Goal: Task Accomplishment & Management: Use online tool/utility

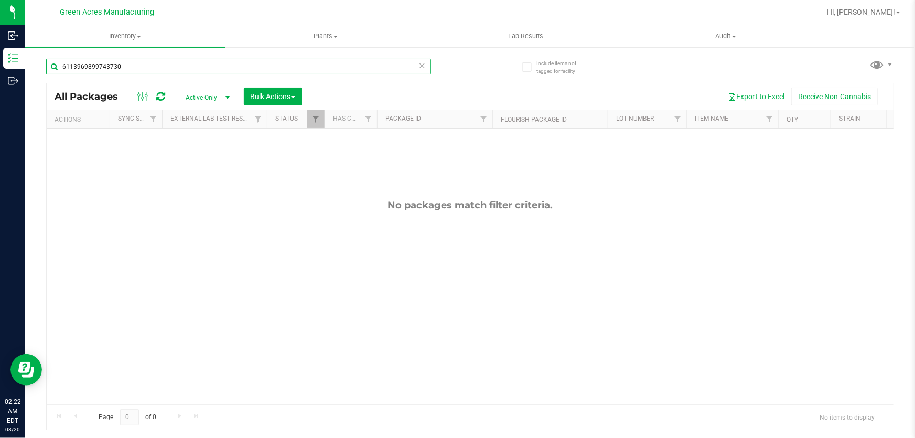
click at [187, 71] on input "6113969899743730" at bounding box center [238, 67] width 385 height 16
paste input "0801-004"
type input "0801-004"
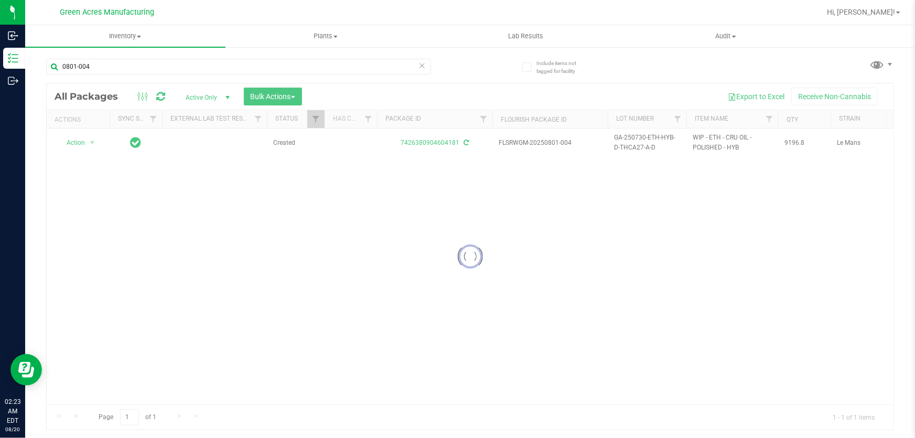
click at [526, 284] on div at bounding box center [470, 256] width 847 height 346
click at [647, 147] on span "GA-250730-ETH-HYB-D-THCA27-A-D" at bounding box center [647, 143] width 66 height 20
copy tr "GA-250730-ETH-HYB-D-THCA27-A-D"
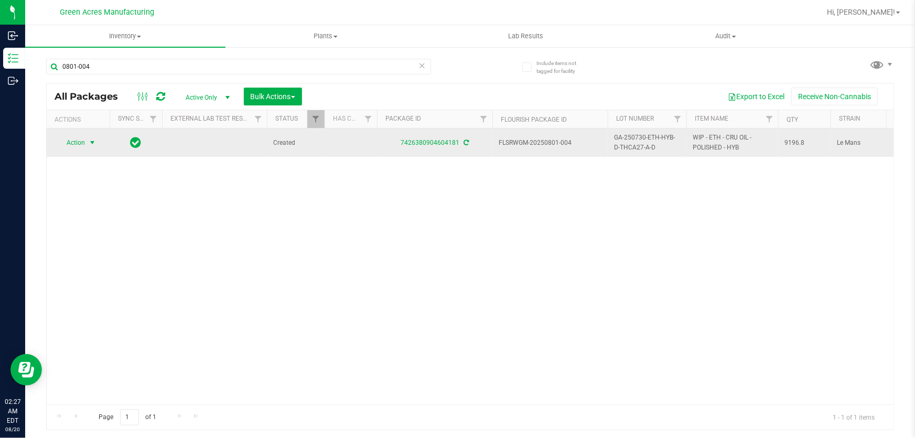
click at [74, 138] on span "Action" at bounding box center [71, 142] width 28 height 15
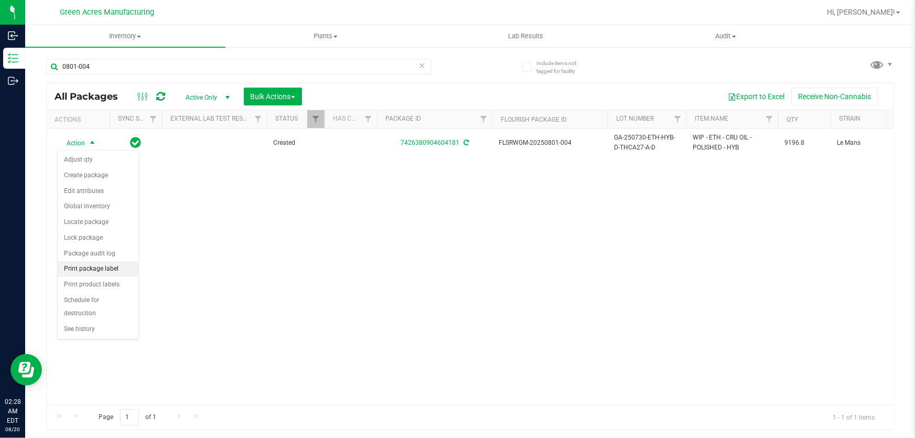
click at [106, 269] on li "Print package label" at bounding box center [98, 269] width 81 height 16
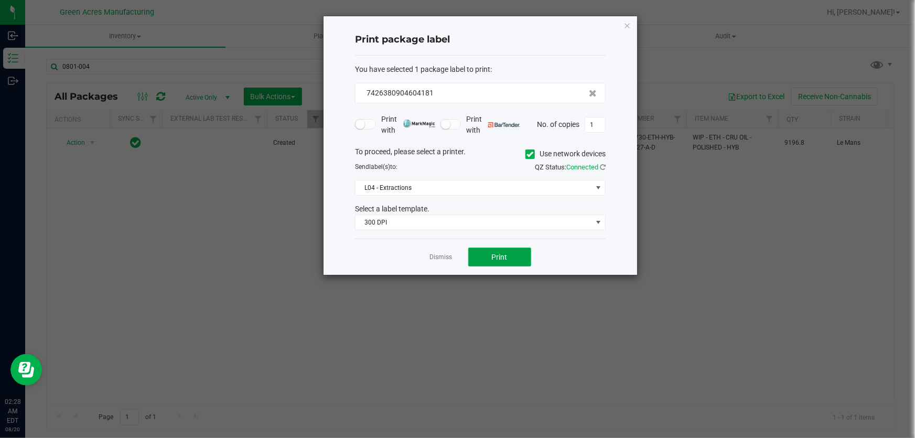
click at [490, 257] on button "Print" at bounding box center [499, 256] width 63 height 19
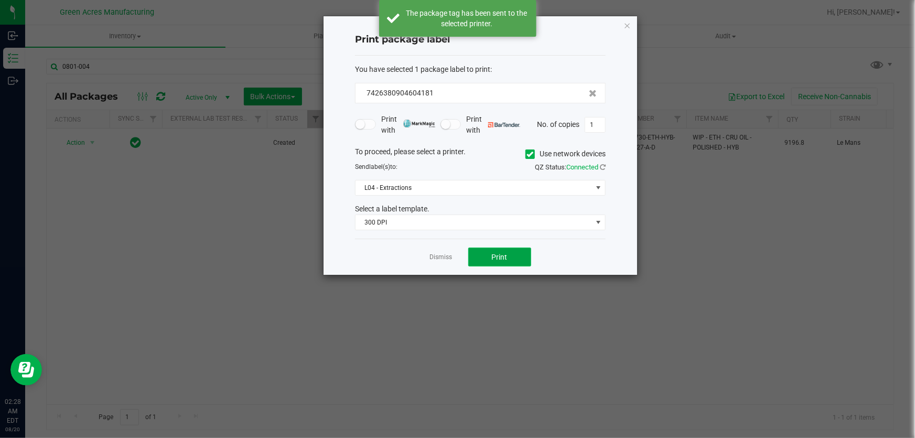
click at [490, 257] on button "Print" at bounding box center [499, 256] width 63 height 19
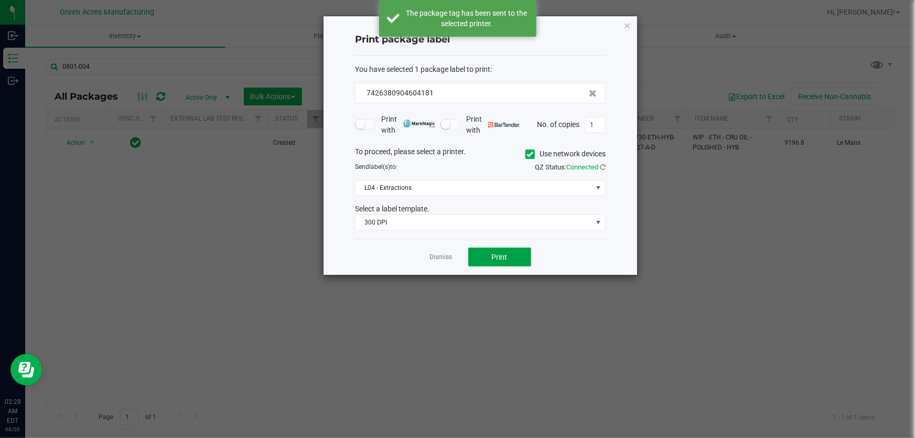
click at [490, 257] on button "Print" at bounding box center [499, 256] width 63 height 19
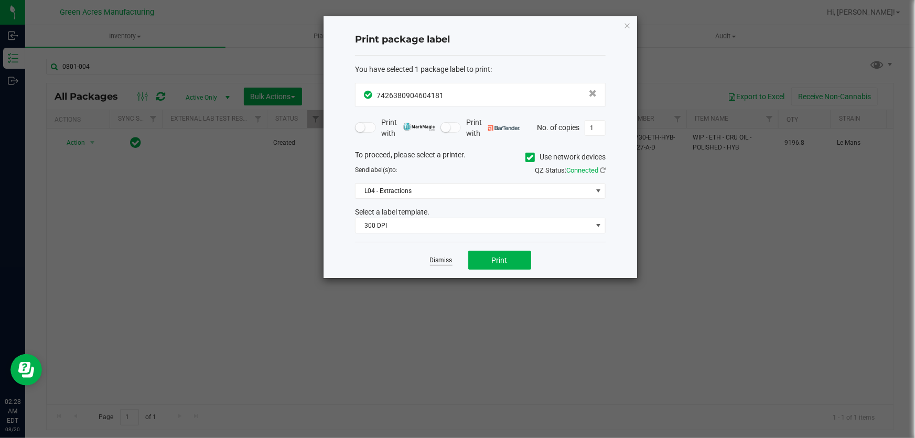
click at [443, 256] on link "Dismiss" at bounding box center [441, 260] width 23 height 9
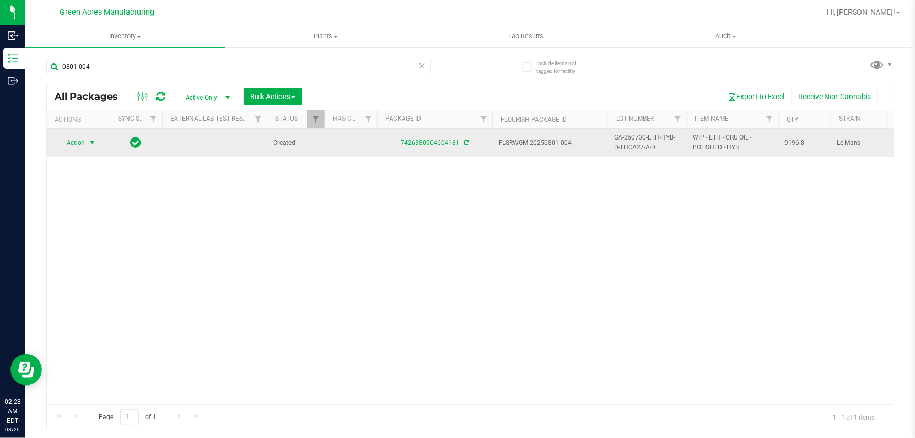
click at [85, 141] on span "Action" at bounding box center [71, 142] width 28 height 15
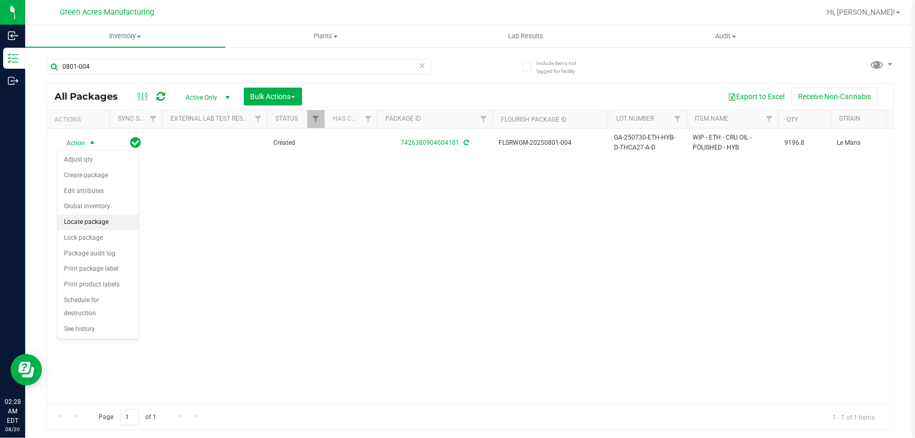
click at [89, 220] on li "Locate package" at bounding box center [98, 222] width 81 height 16
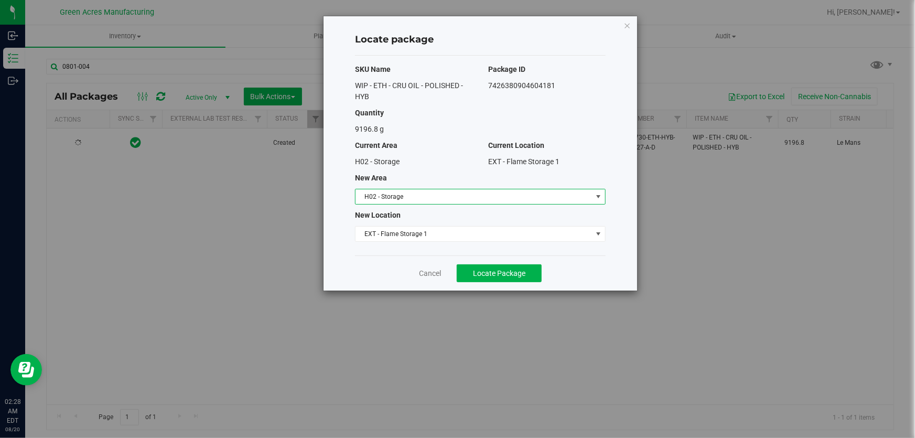
click at [474, 198] on span "H02 - Storage" at bounding box center [473, 196] width 236 height 15
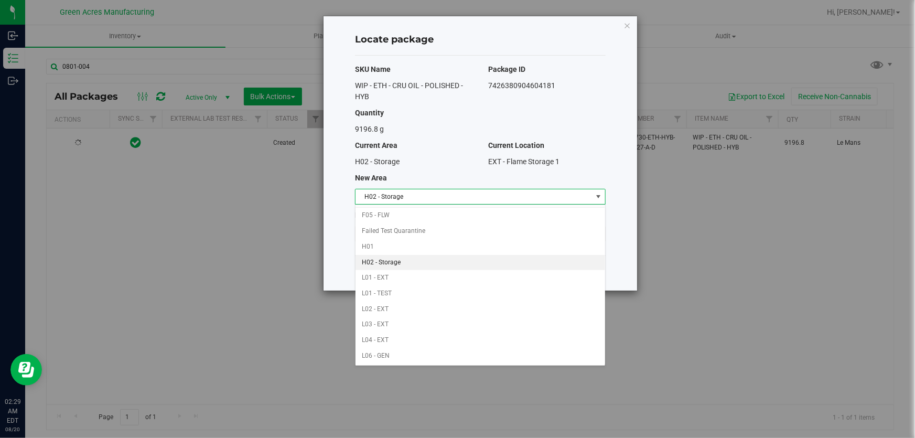
scroll to position [187, 0]
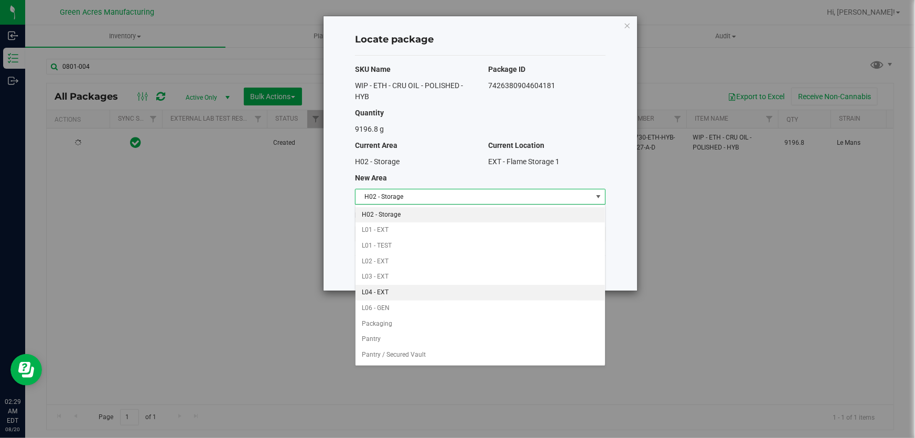
click at [407, 296] on li "L04 - EXT" at bounding box center [479, 293] width 249 height 16
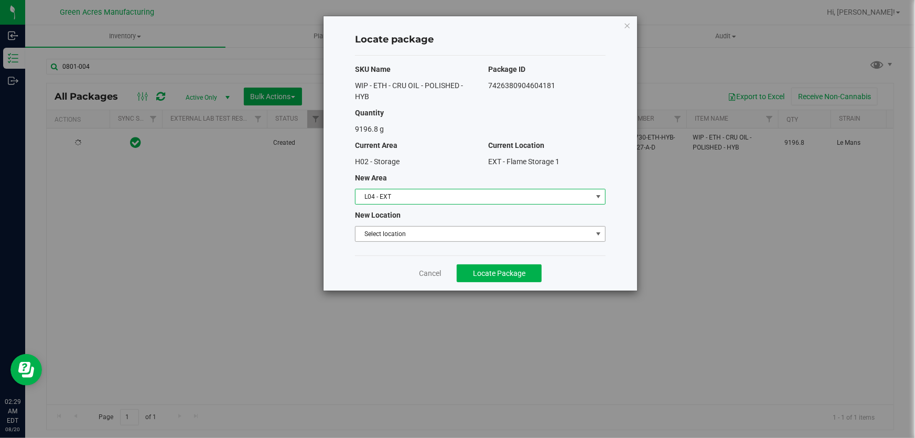
click at [442, 236] on span "Select location" at bounding box center [473, 233] width 236 height 15
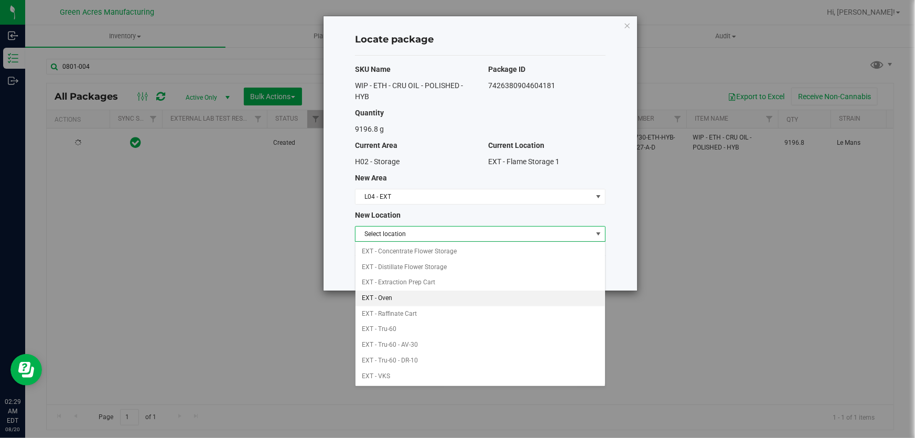
click at [411, 294] on li "EXT - Oven" at bounding box center [479, 298] width 249 height 16
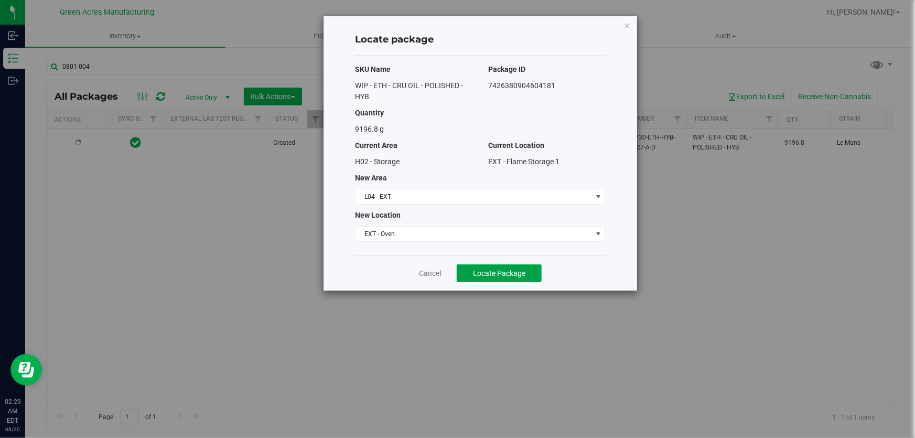
click at [495, 273] on span "Locate Package" at bounding box center [499, 273] width 52 height 8
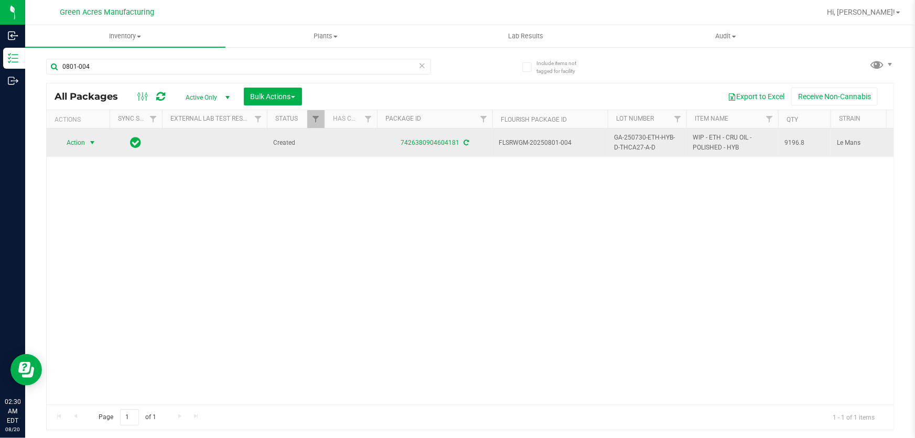
click at [79, 145] on span "Action" at bounding box center [71, 142] width 28 height 15
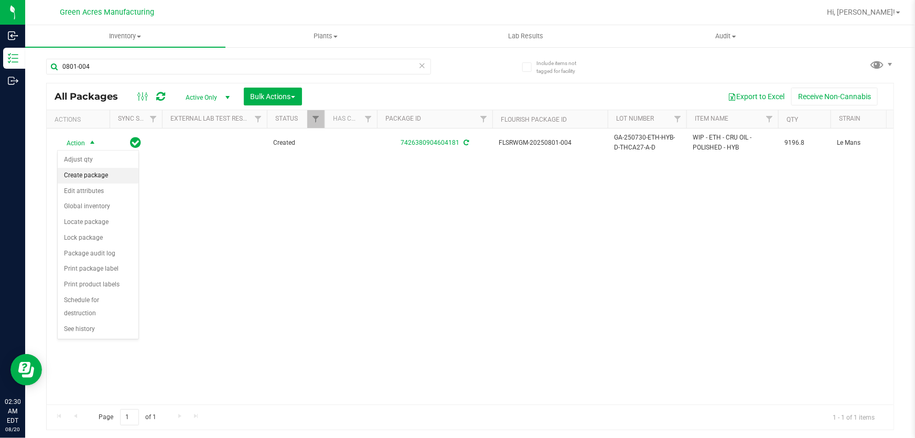
click at [86, 177] on li "Create package" at bounding box center [98, 176] width 81 height 16
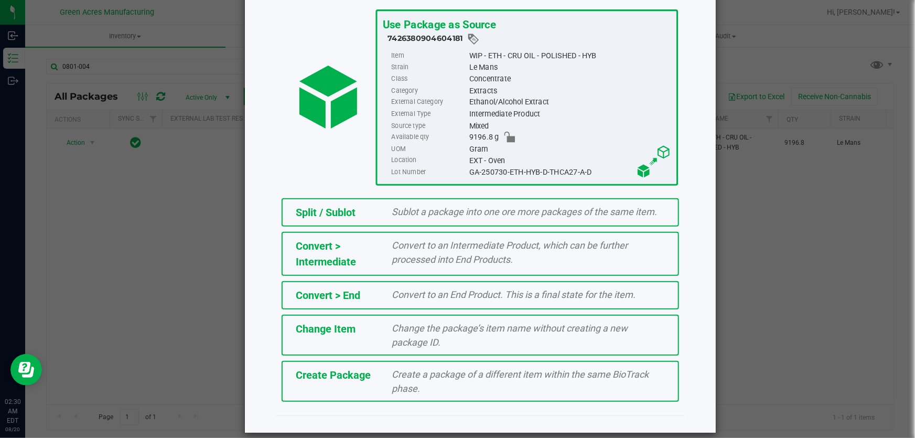
scroll to position [72, 0]
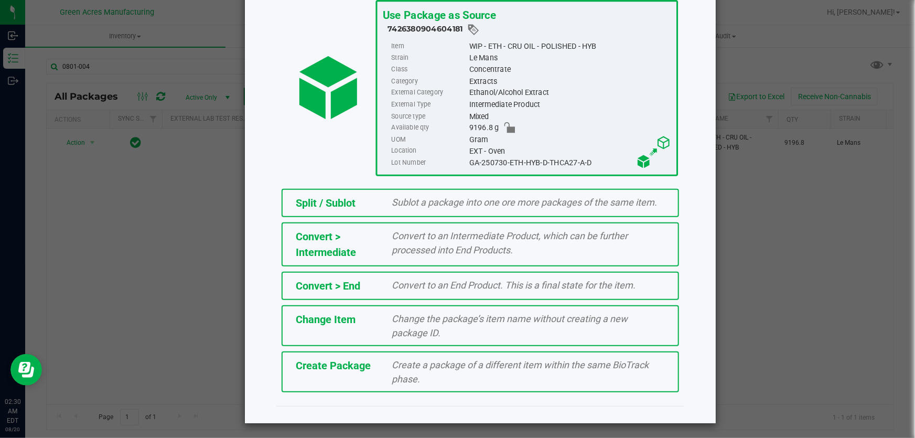
click at [470, 372] on div "Create a package of a different item within the same BioTrack phase." at bounding box center [528, 371] width 289 height 28
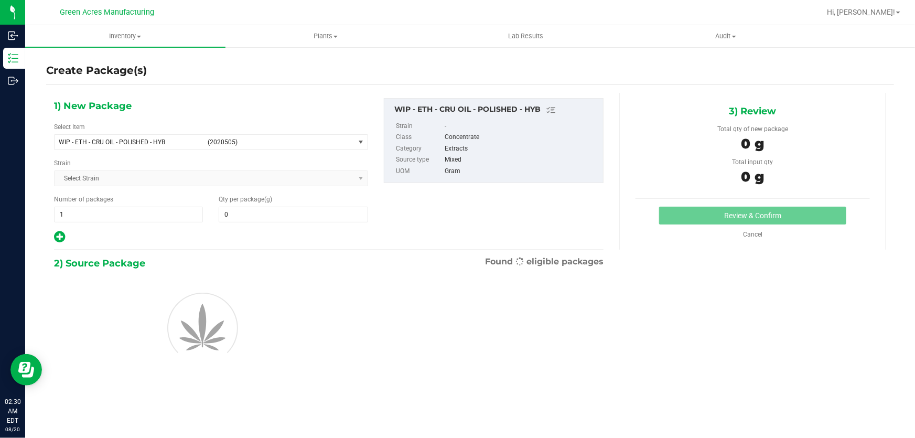
type input "0.0000"
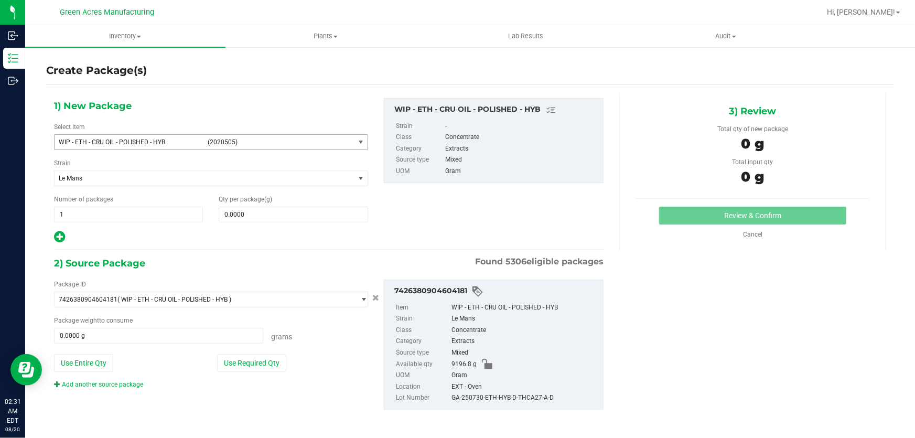
click at [356, 140] on span "select" at bounding box center [360, 142] width 8 height 8
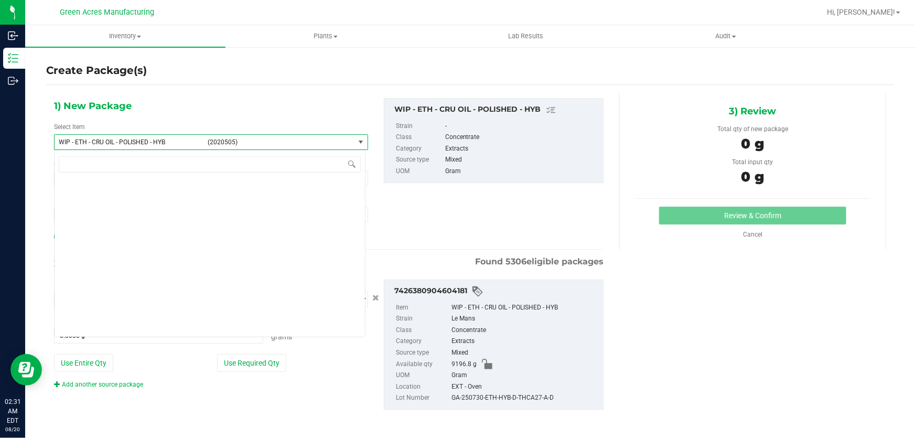
scroll to position [273584, 0]
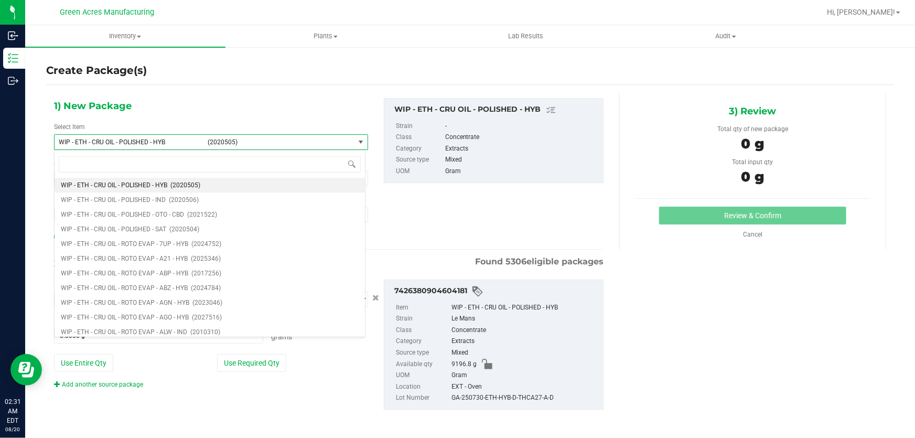
click at [372, 87] on div "1) New Package Select Item WIP - ETH - CRU OIL - POLISHED - HYB (2020505) WIP -…" at bounding box center [470, 262] width 848 height 354
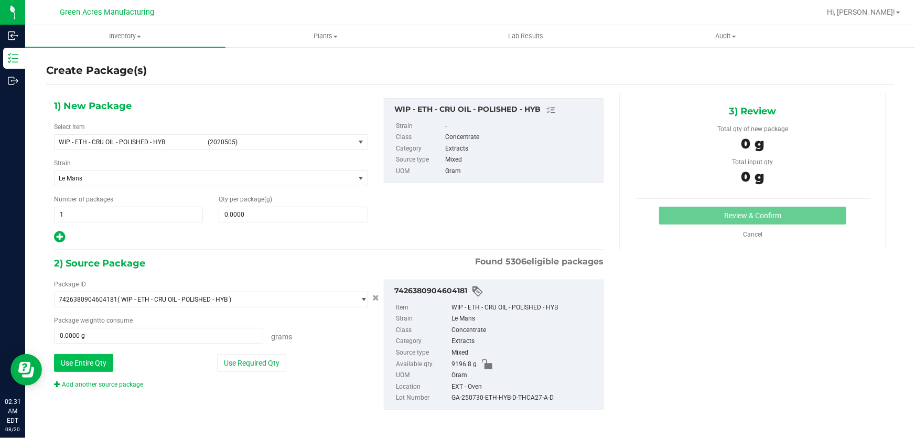
click at [65, 365] on button "Use Entire Qty" at bounding box center [83, 363] width 59 height 18
type input "9196.8000 g"
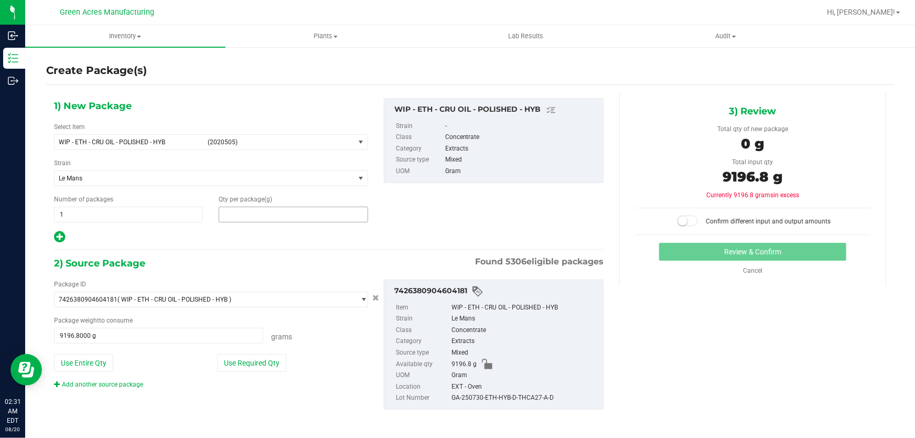
click at [270, 218] on span at bounding box center [293, 215] width 149 height 16
type input "9196.8"
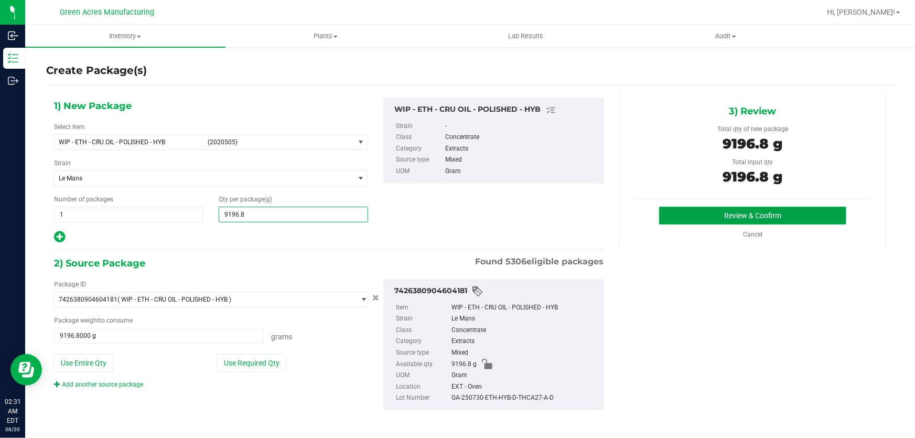
type input "9,196.8000"
click at [763, 217] on button "Review & Confirm" at bounding box center [753, 216] width 188 height 18
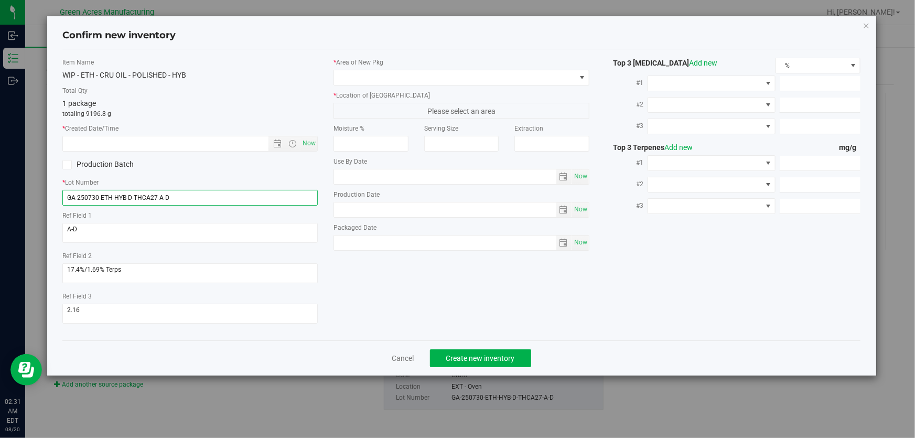
click at [216, 197] on input "GA-250730-ETH-HYB-D-THCA27-A-D" at bounding box center [189, 198] width 255 height 16
paste input "text"
click at [151, 194] on div "* Lot Number" at bounding box center [189, 192] width 255 height 28
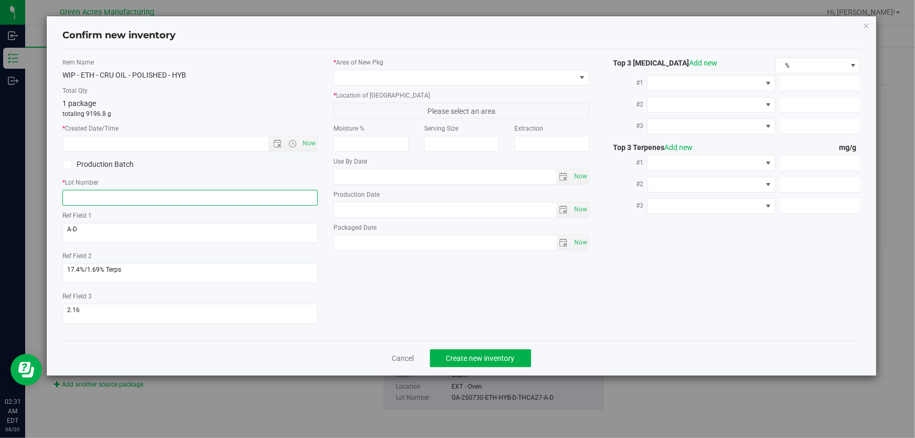
click at [150, 199] on input "text" at bounding box center [189, 198] width 255 height 16
paste input "GA-250820-EM-VKS-HYB-T-THC01"
type input "GA-250820-EM-VKS-HYB-T-THC01"
click at [308, 145] on span "Now" at bounding box center [309, 143] width 18 height 15
type input "[DATE] 2:31 AM"
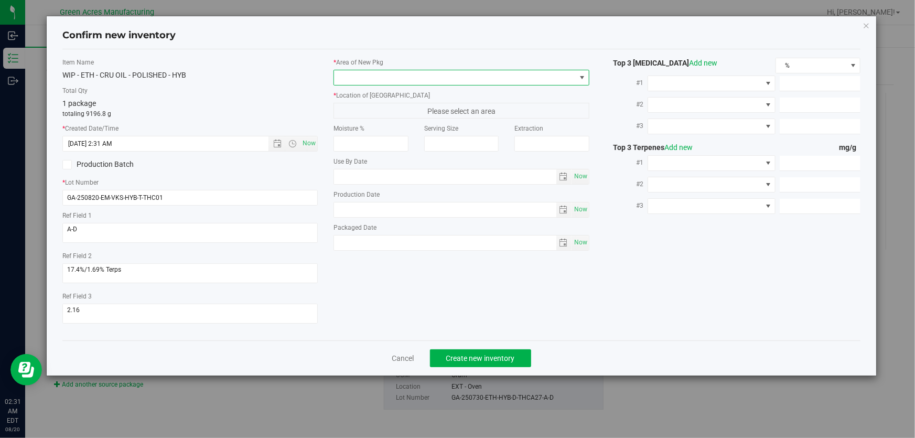
click at [405, 80] on span at bounding box center [454, 77] width 241 height 15
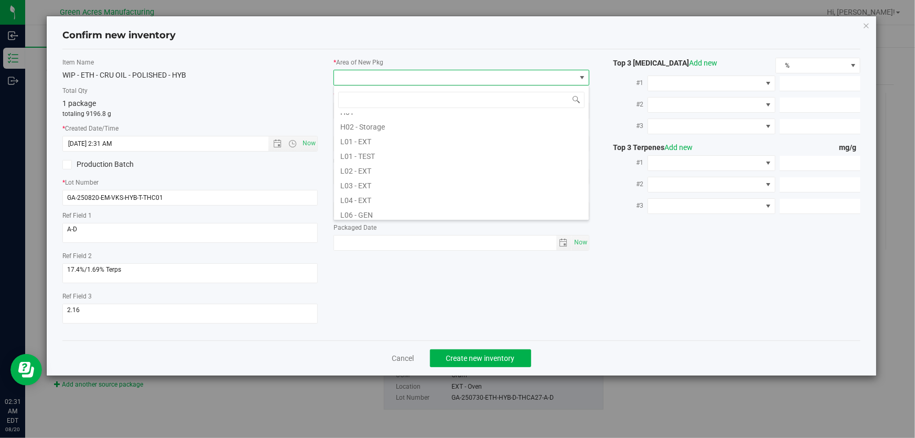
scroll to position [190, 0]
click at [388, 183] on li "L04 - EXT" at bounding box center [461, 179] width 255 height 15
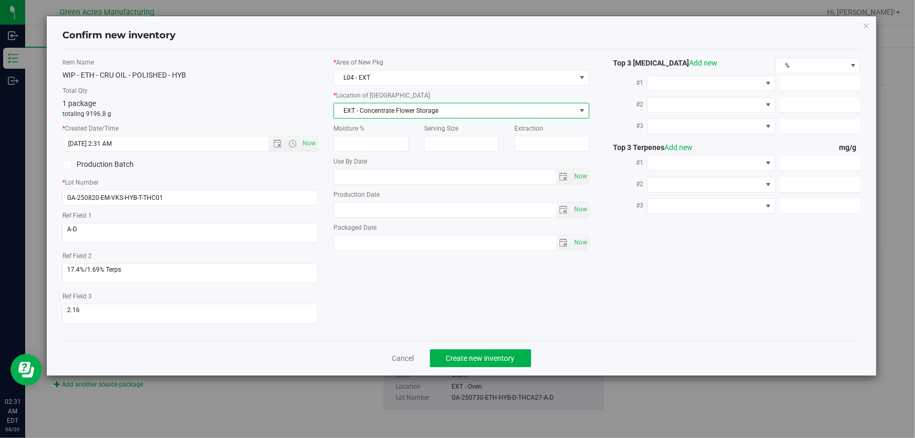
click at [426, 107] on span "EXT - Concentrate Flower Storage" at bounding box center [454, 110] width 241 height 15
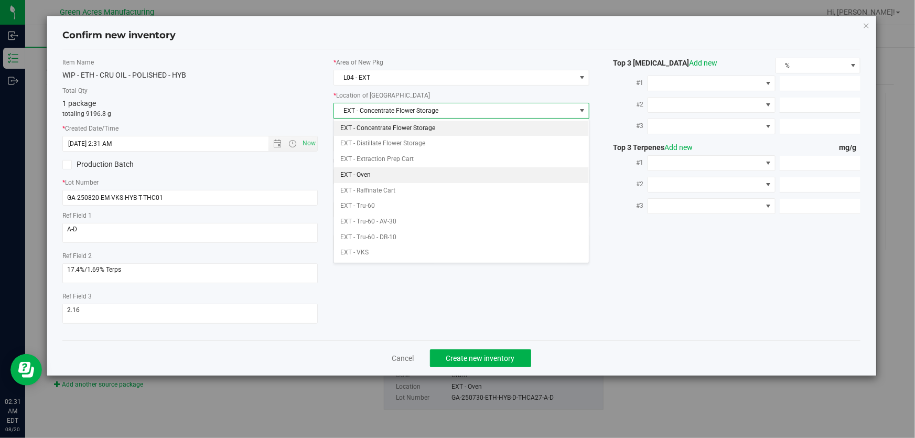
click at [413, 172] on li "EXT - Oven" at bounding box center [461, 175] width 255 height 16
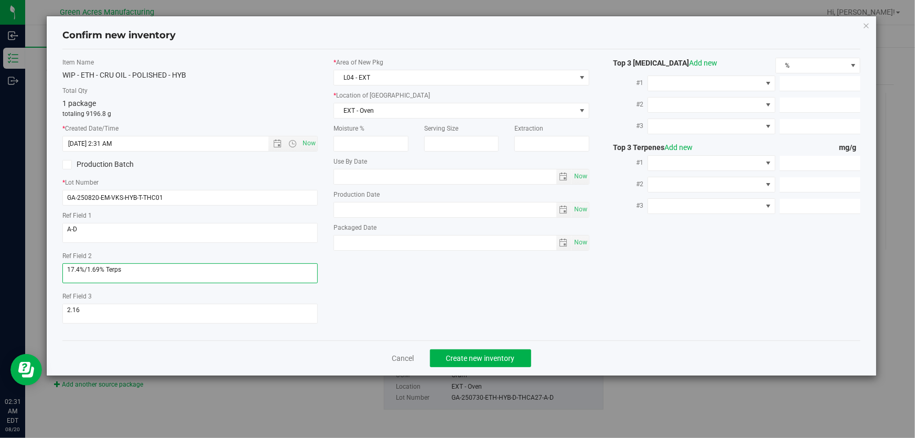
click at [156, 276] on textarea at bounding box center [189, 273] width 255 height 20
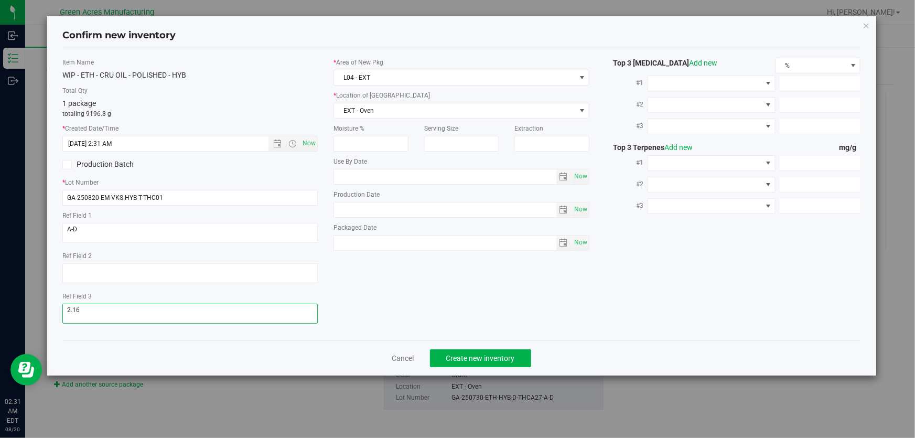
click at [150, 318] on textarea at bounding box center [189, 313] width 255 height 20
click at [149, 318] on textarea at bounding box center [189, 313] width 255 height 20
click at [384, 278] on div "Item Name WIP - ETH - CRU OIL - POLISHED - HYB Total Qty 1 package totaling 919…" at bounding box center [461, 195] width 813 height 274
click at [471, 357] on span "Create new inventory" at bounding box center [480, 358] width 69 height 8
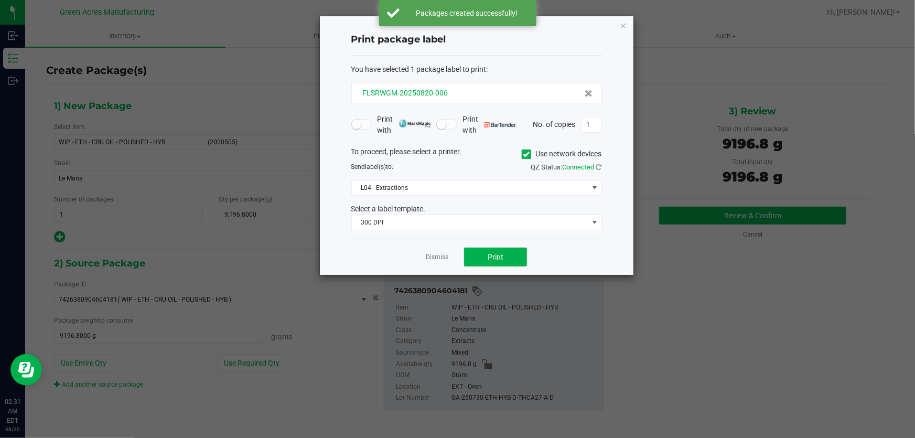
click at [458, 92] on div "FLSRWGM-20250820-006" at bounding box center [476, 93] width 233 height 11
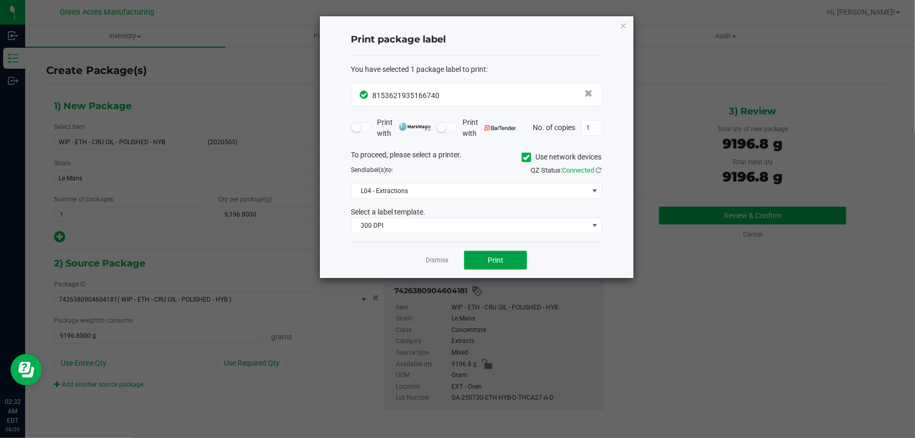
click at [513, 258] on button "Print" at bounding box center [495, 260] width 63 height 19
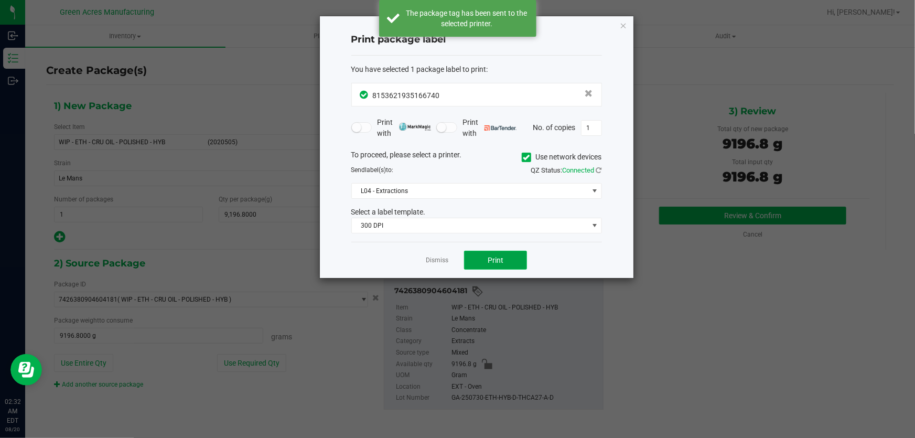
click at [513, 258] on button "Print" at bounding box center [495, 260] width 63 height 19
click at [511, 256] on button "Print" at bounding box center [495, 260] width 63 height 19
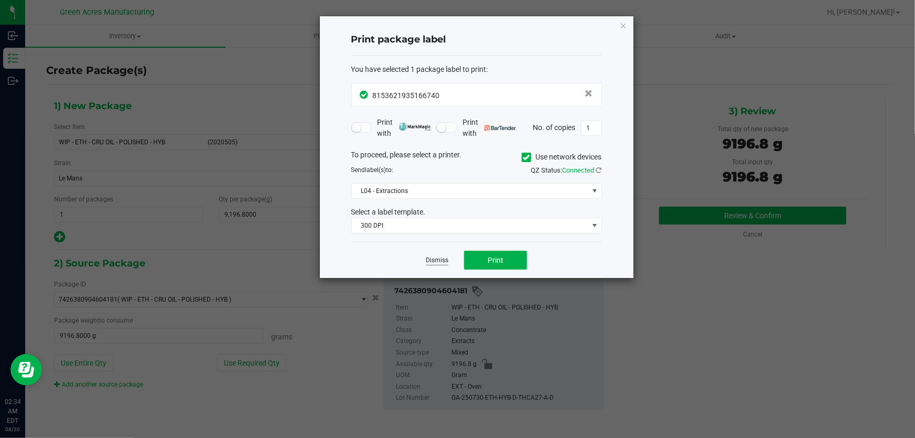
click at [443, 262] on link "Dismiss" at bounding box center [437, 260] width 23 height 9
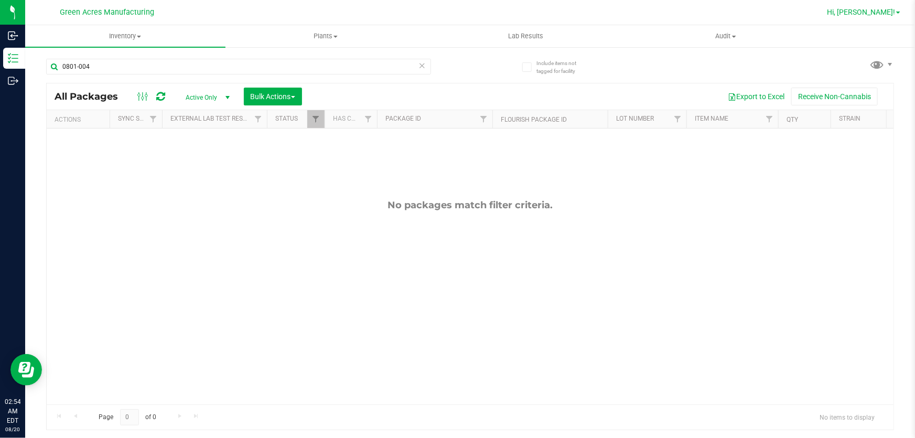
click at [893, 10] on span "Hi, [PERSON_NAME]!" at bounding box center [861, 12] width 68 height 8
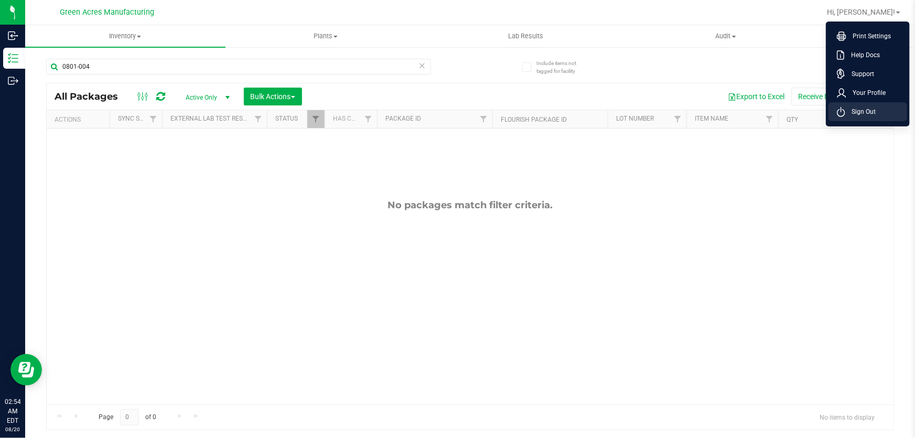
click at [880, 115] on li "Sign Out" at bounding box center [867, 111] width 79 height 19
